Goal: Task Accomplishment & Management: Manage account settings

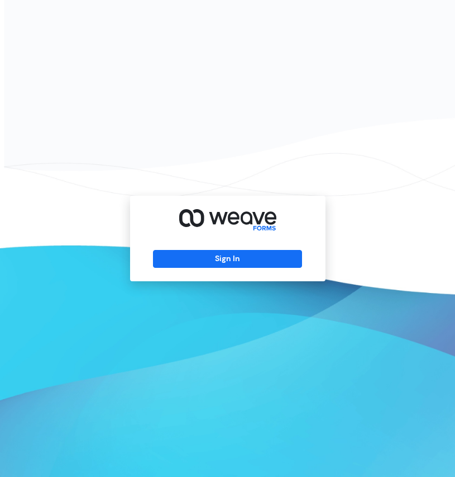
click at [379, 100] on div "Sign In" at bounding box center [227, 238] width 455 height 477
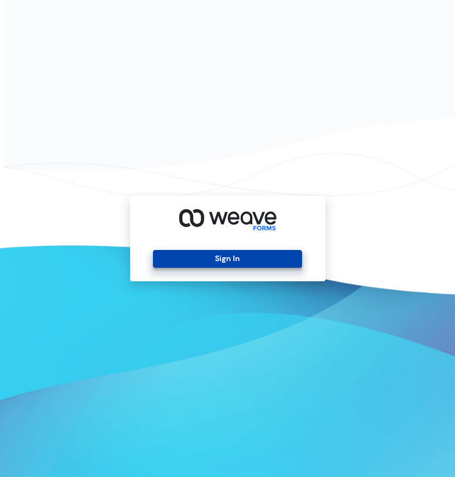
click at [253, 256] on button "Sign In" at bounding box center [227, 259] width 149 height 18
